Goal: Obtain resource: Obtain resource

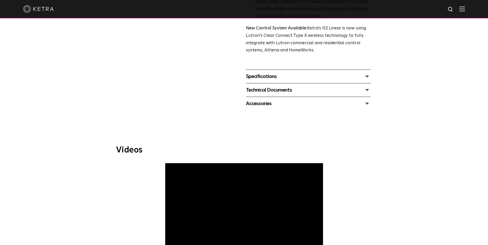
scroll to position [219, 0]
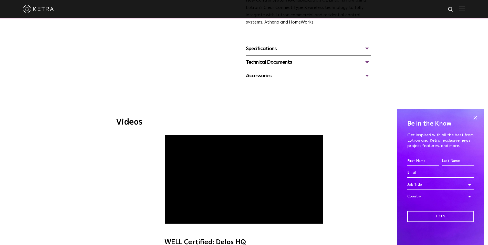
click at [262, 48] on div "Specifications" at bounding box center [308, 49] width 125 height 8
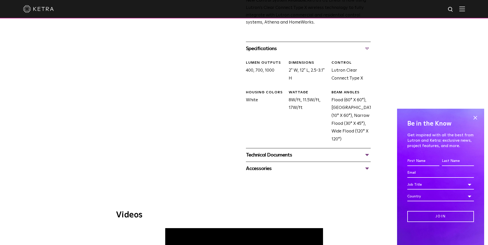
click at [270, 155] on div "Technical Documents" at bounding box center [308, 155] width 125 height 8
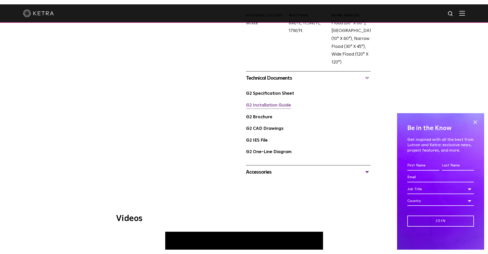
scroll to position [308, 0]
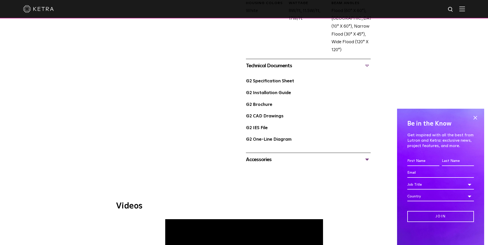
drag, startPoint x: 291, startPoint y: 80, endPoint x: 221, endPoint y: 81, distance: 69.7
copy link "G2 Specification Sheet"
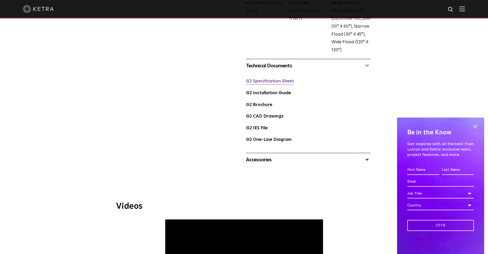
click at [263, 82] on link "G2 Specification Sheet" at bounding box center [270, 81] width 48 height 4
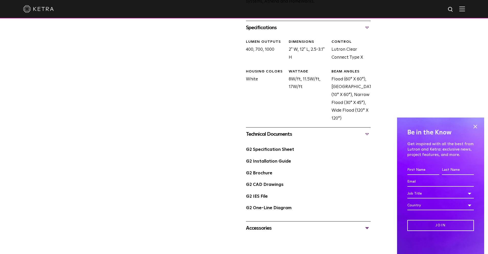
scroll to position [239, 0]
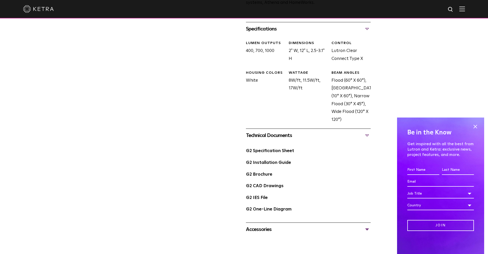
click at [265, 216] on div "G2 One-Line Diagram" at bounding box center [308, 212] width 125 height 12
click at [264, 208] on link "G2 One-Line Diagram" at bounding box center [269, 209] width 46 height 4
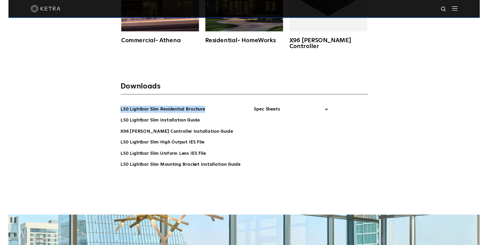
scroll to position [1032, 0]
